Goal: Check status

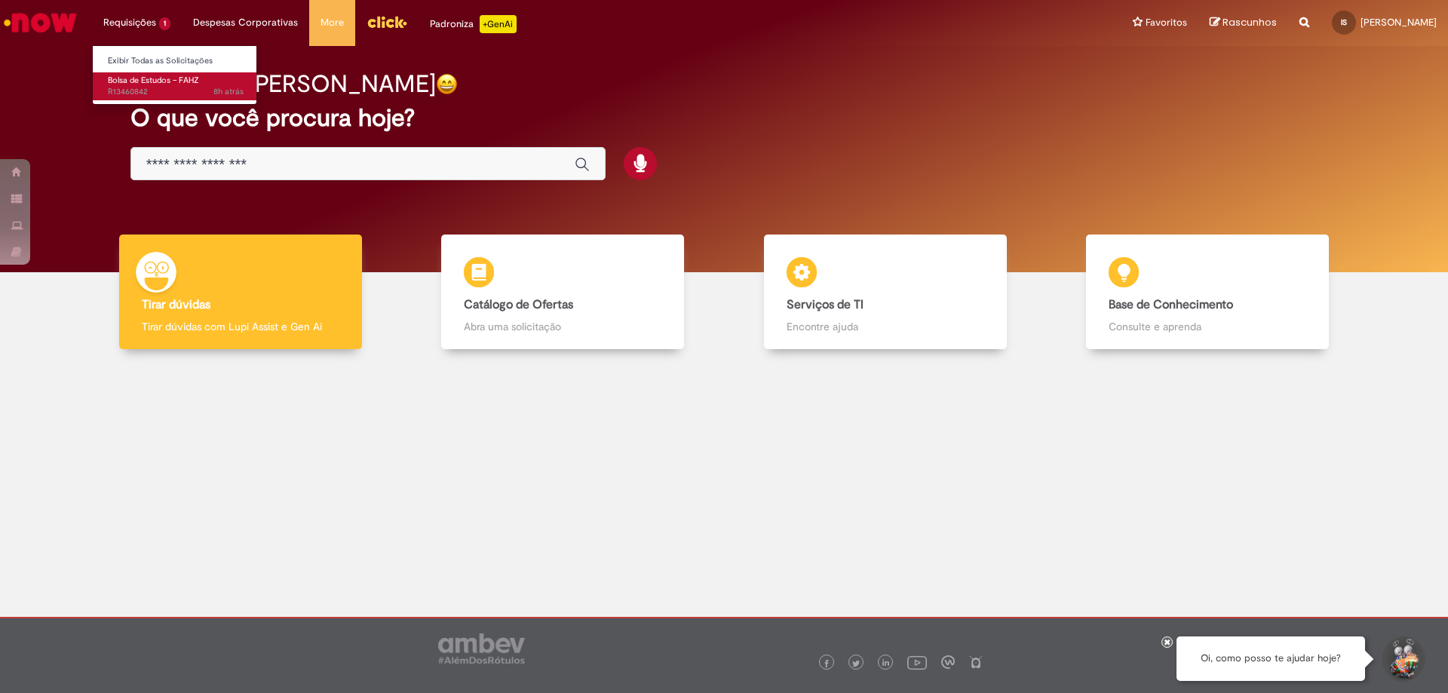
click at [161, 84] on span "Bolsa de Estudos – FAHZ" at bounding box center [153, 80] width 91 height 11
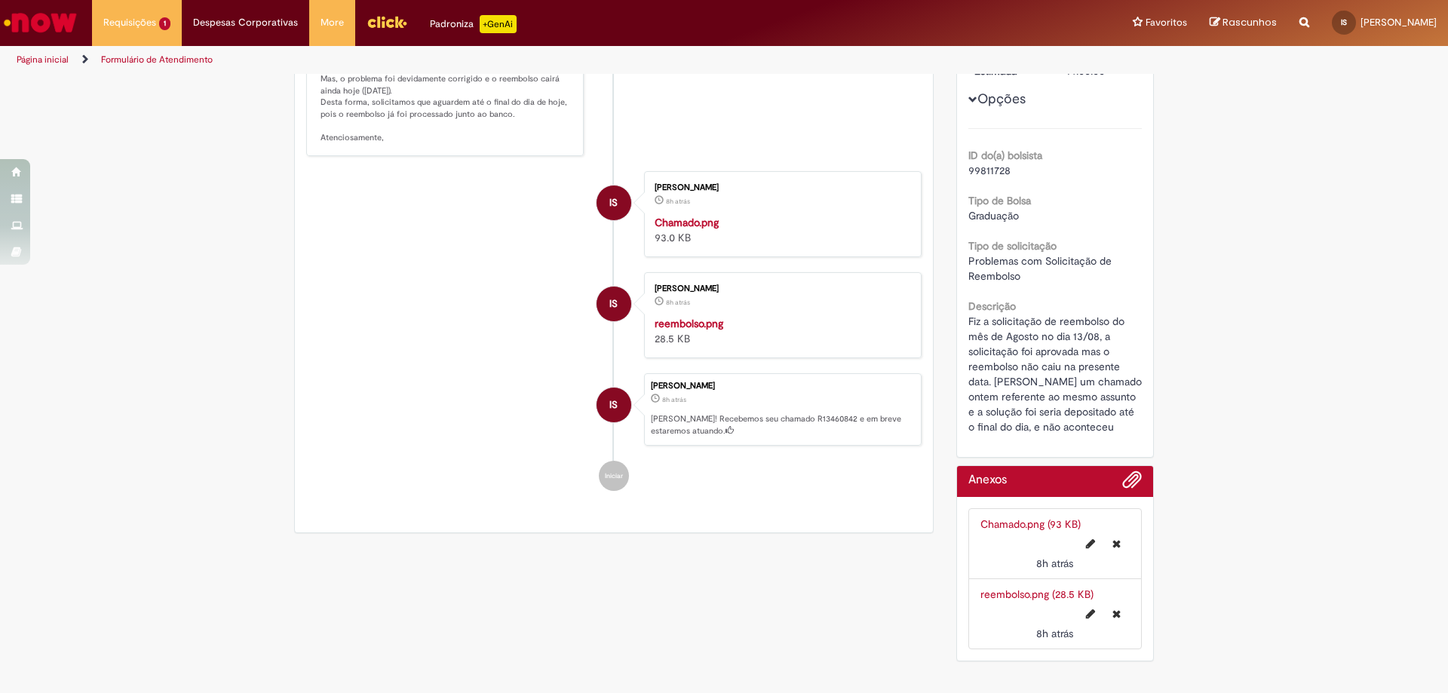
scroll to position [452, 0]
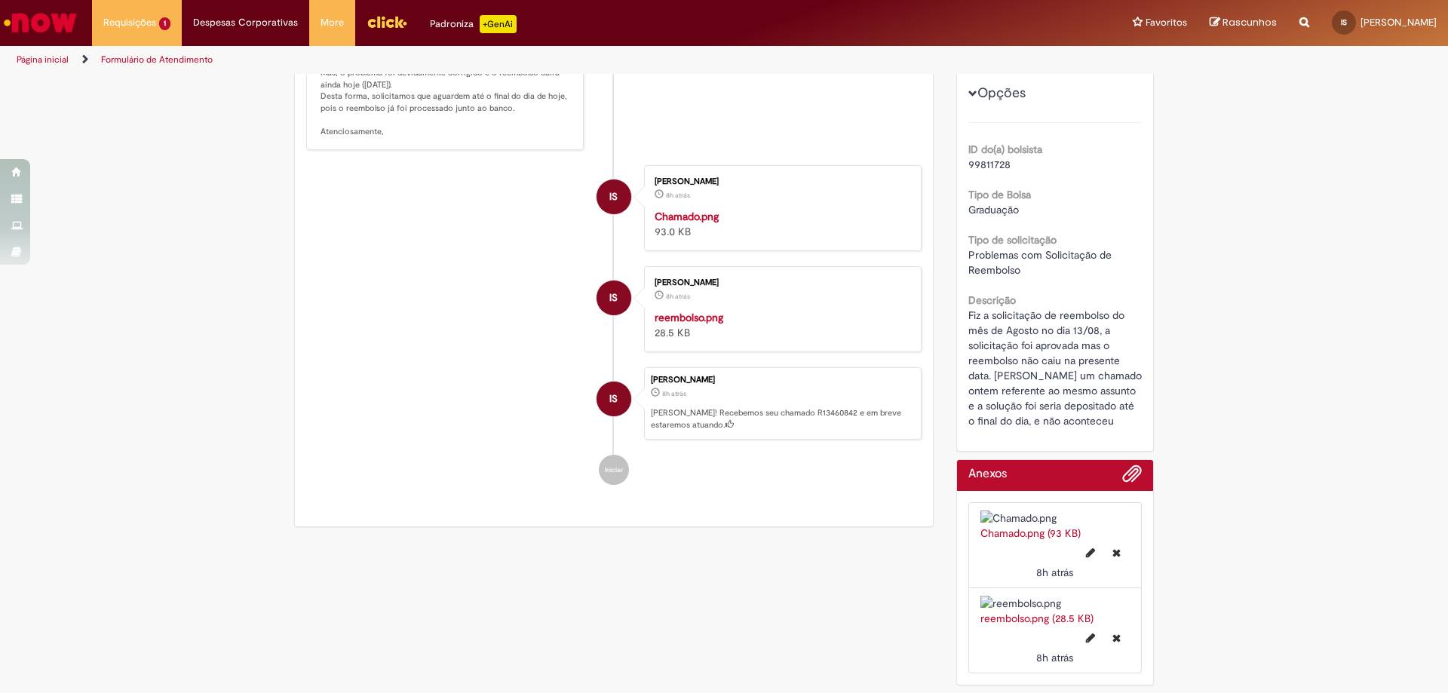
click at [1020, 511] on img at bounding box center [1055, 518] width 150 height 15
click at [1019, 511] on img at bounding box center [1055, 518] width 150 height 15
click at [1006, 526] on link "Chamado.png (93 KB)" at bounding box center [1030, 533] width 100 height 14
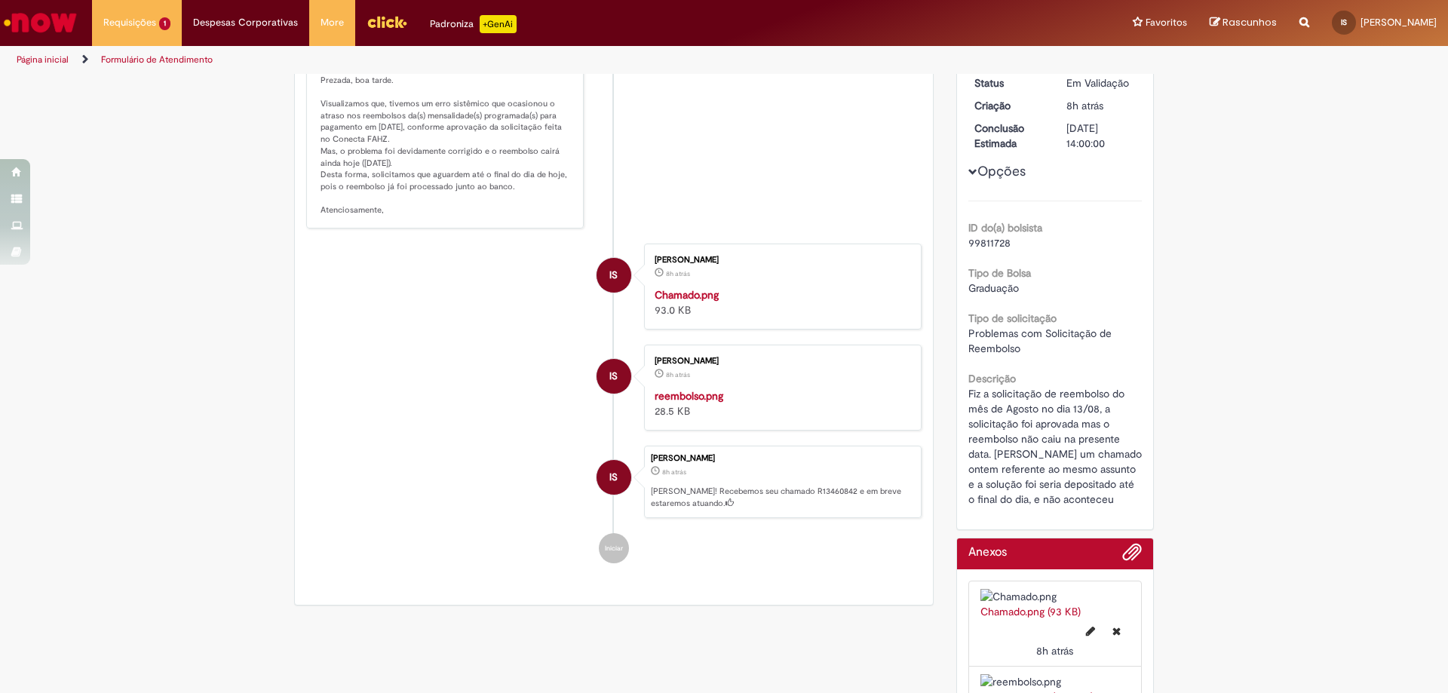
scroll to position [0, 0]
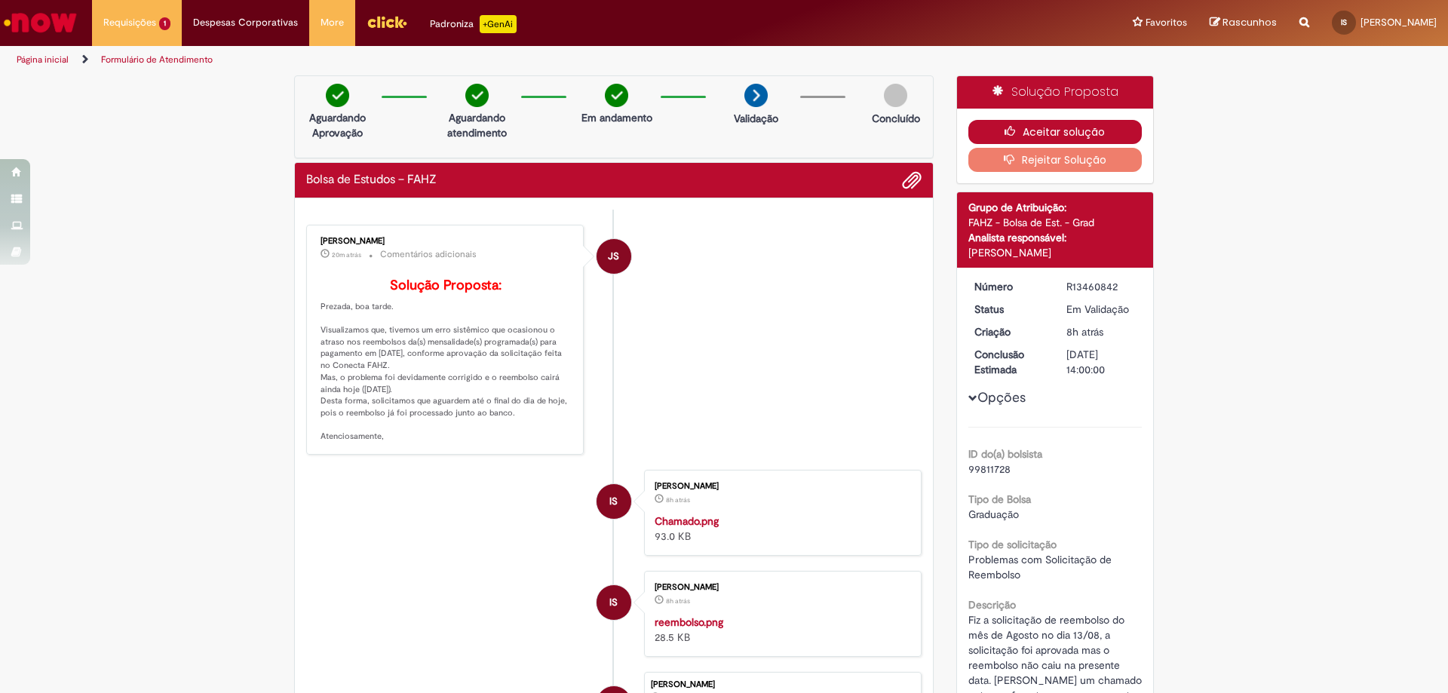
click at [1034, 129] on button "Aceitar solução" at bounding box center [1055, 132] width 174 height 24
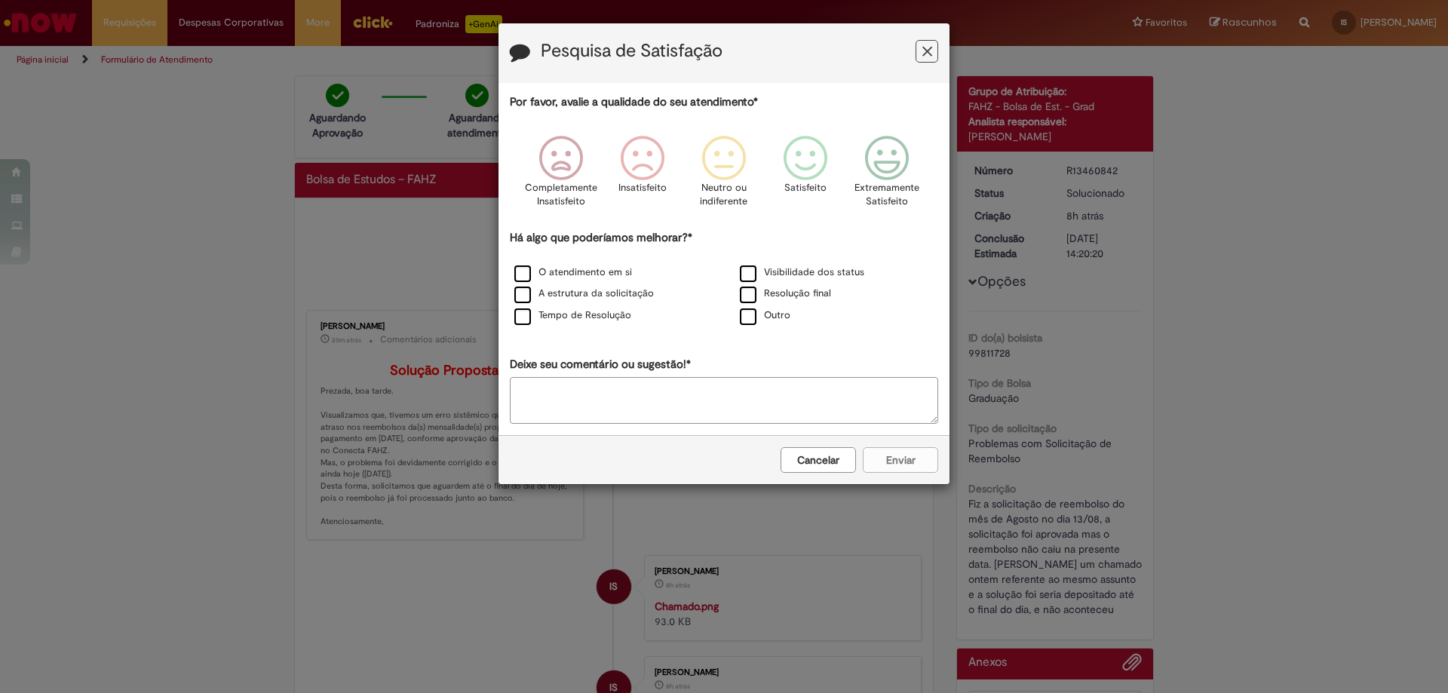
click at [830, 469] on button "Cancelar" at bounding box center [817, 460] width 75 height 26
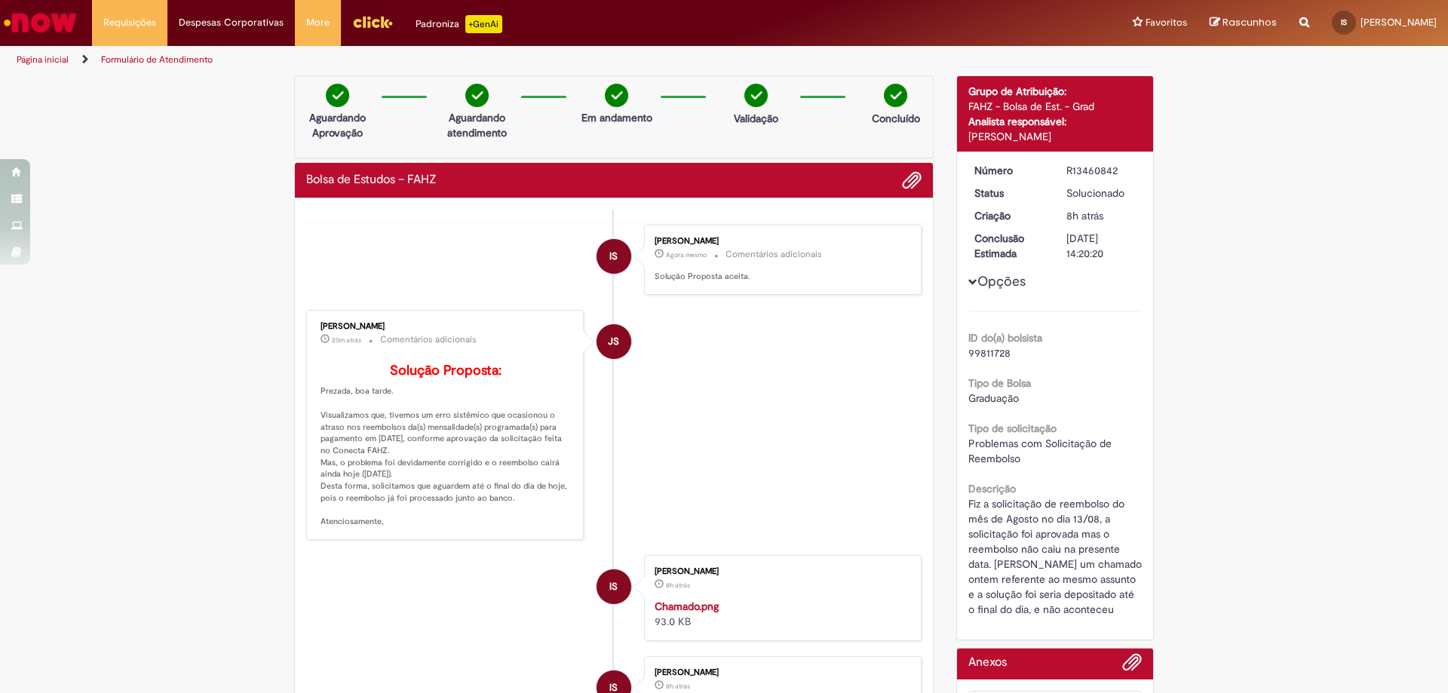
click at [81, 24] on div "Requisições Exibir Todas as Solicitações Requisições Exibir Todas as Solicitaçõ…" at bounding box center [764, 23] width 1367 height 46
click at [135, 22] on li "Requisições Exibir Todas as Solicitações" at bounding box center [129, 22] width 75 height 45
click at [170, 59] on link "Exibir Todas as Solicitações" at bounding box center [176, 61] width 166 height 17
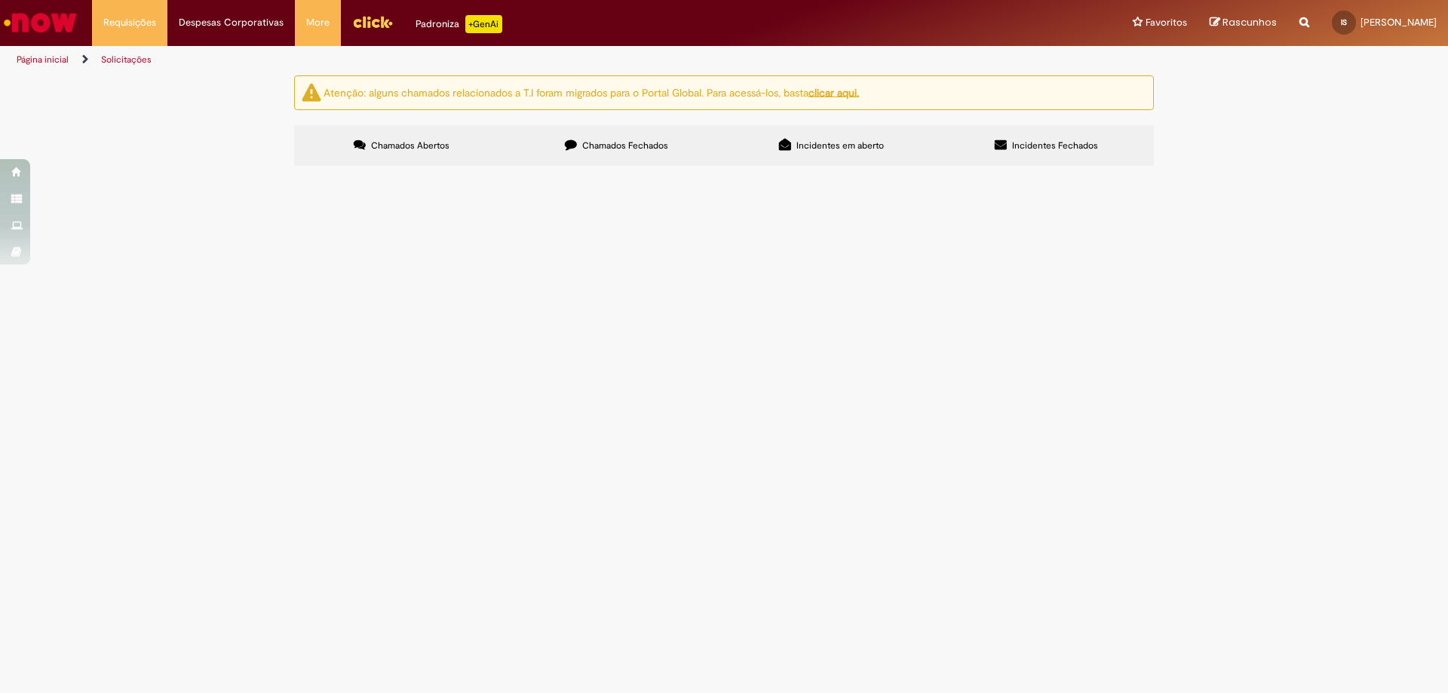
click at [1037, 140] on span "Incidentes Fechados" at bounding box center [1055, 146] width 86 height 12
click at [832, 149] on span "Incidentes em aberto" at bounding box center [839, 146] width 87 height 12
click at [609, 159] on label "Chamados Fechados" at bounding box center [616, 145] width 215 height 41
click at [0, 0] on span "Fiz a solicitação de reembolso do mês de Agosto no dia 13/08, a solicitação foi…" at bounding box center [0, 0] width 0 height 0
click at [0, 0] on td "R13456806" at bounding box center [0, 0] width 0 height 0
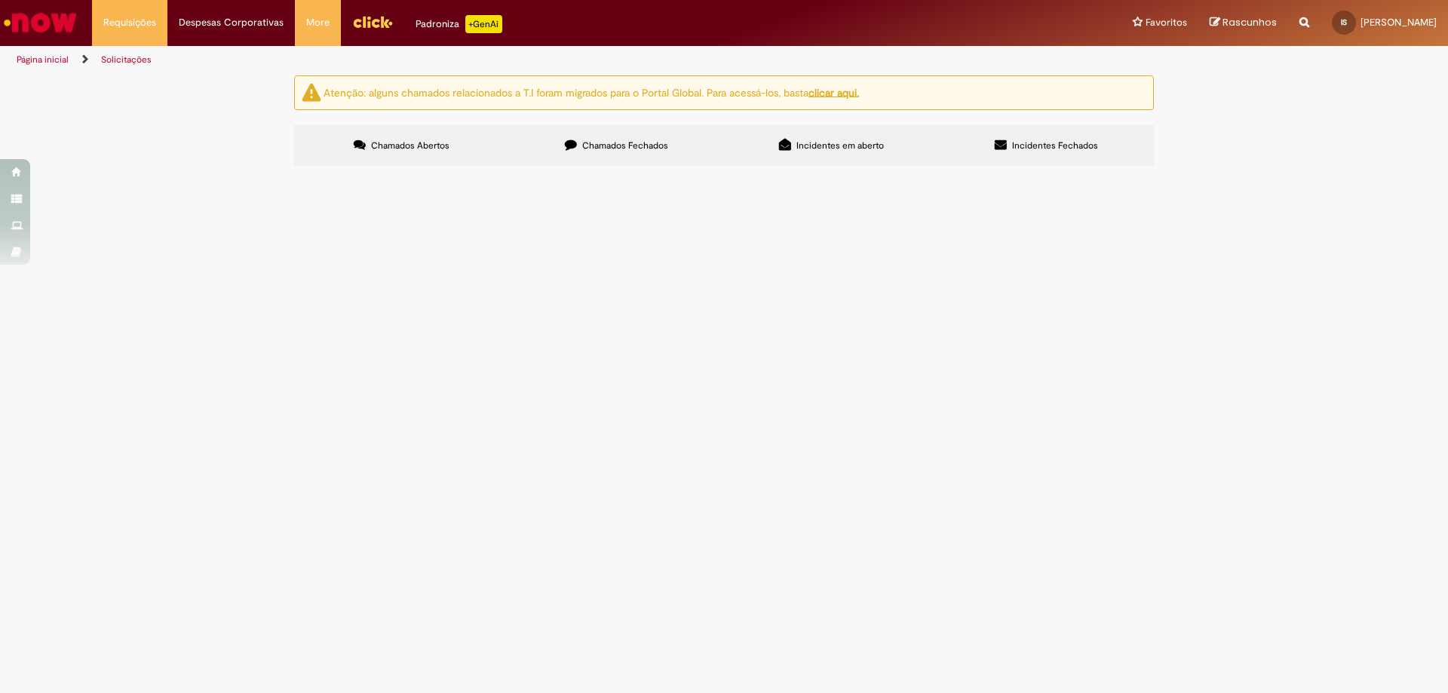
click at [0, 0] on span "R13456806" at bounding box center [0, 0] width 0 height 0
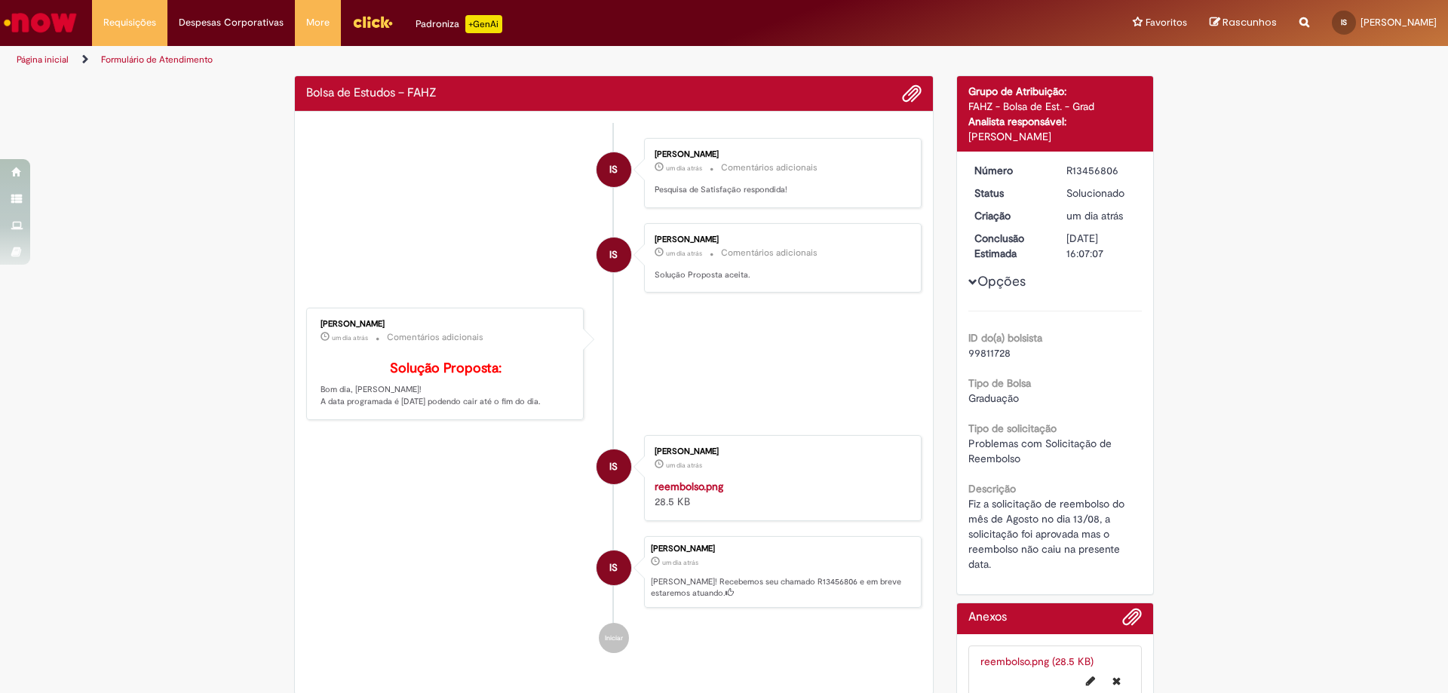
click at [438, 343] on small "Comentários adicionais" at bounding box center [435, 337] width 97 height 13
